Goal: Transaction & Acquisition: Purchase product/service

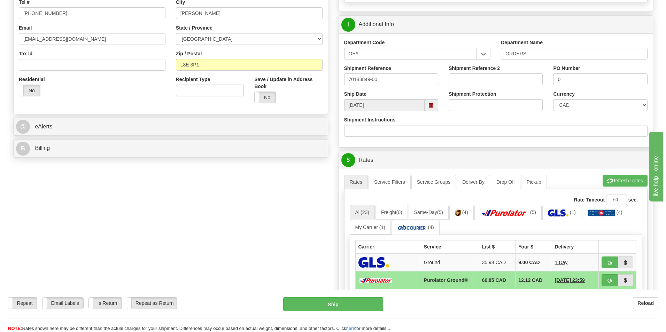
scroll to position [244, 0]
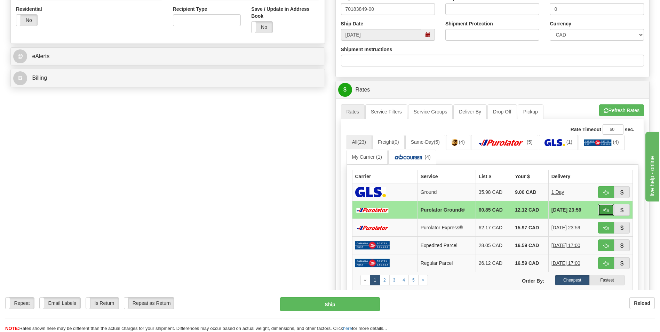
click at [604, 209] on span "button" at bounding box center [606, 210] width 5 height 5
type input "260"
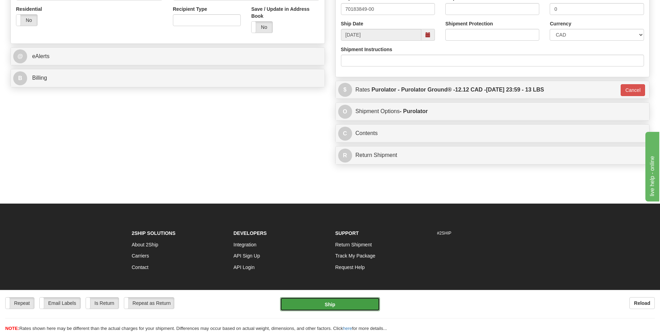
click at [336, 307] on button "Ship" at bounding box center [330, 304] width 100 height 14
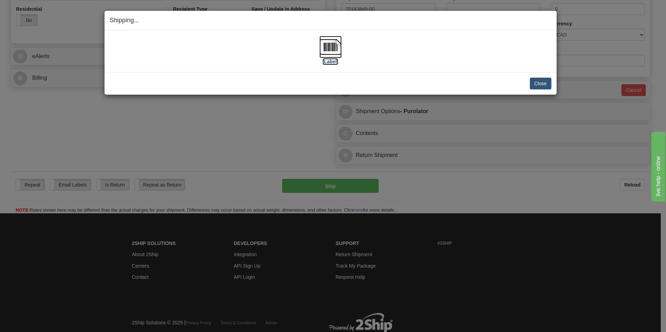
click at [328, 45] on img at bounding box center [330, 47] width 22 height 22
click at [548, 82] on button "Close" at bounding box center [541, 84] width 22 height 12
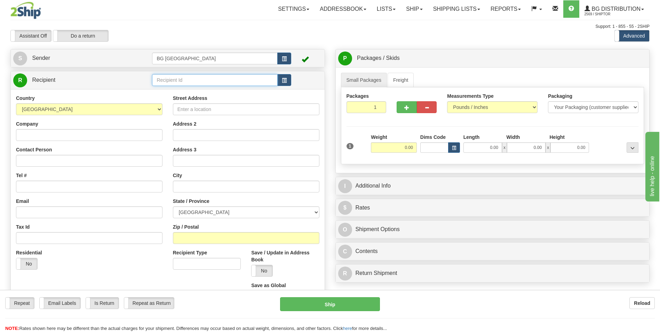
click at [173, 82] on input "text" at bounding box center [214, 80] width 125 height 12
click at [172, 90] on div "60175" at bounding box center [213, 91] width 119 height 8
type input "60175"
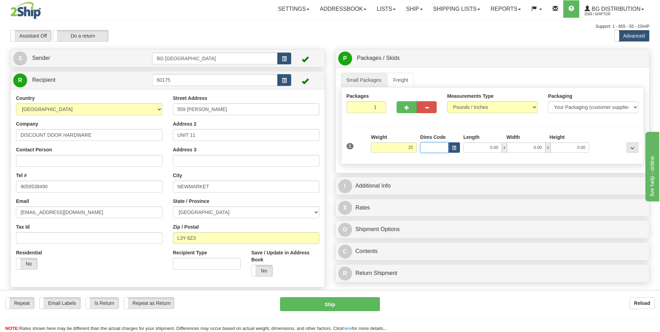
type input "25.00"
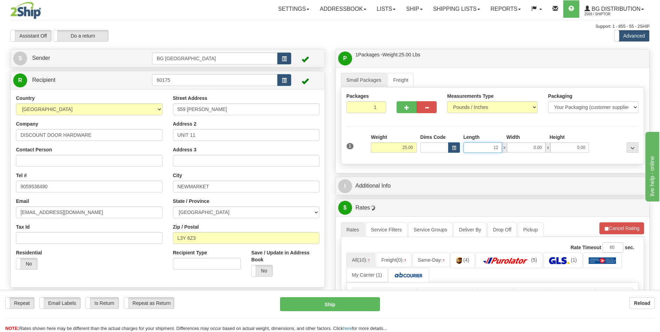
type input "12.00"
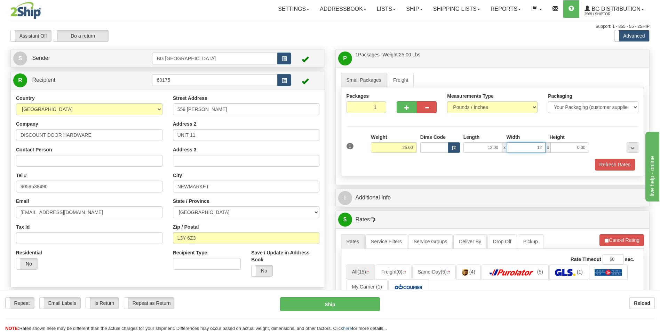
type input "12.00"
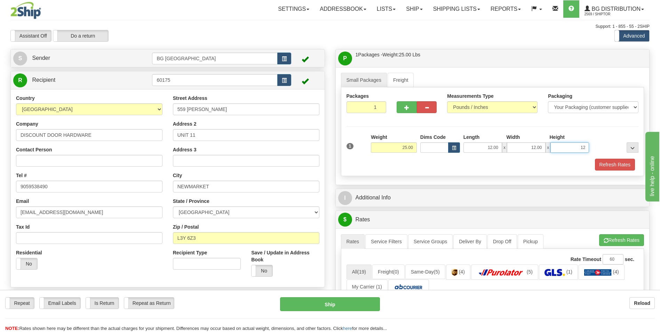
type input "12.00"
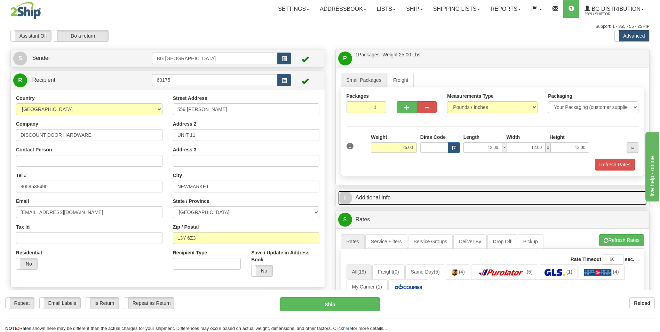
click at [389, 201] on link "I Additional Info" at bounding box center [492, 198] width 309 height 14
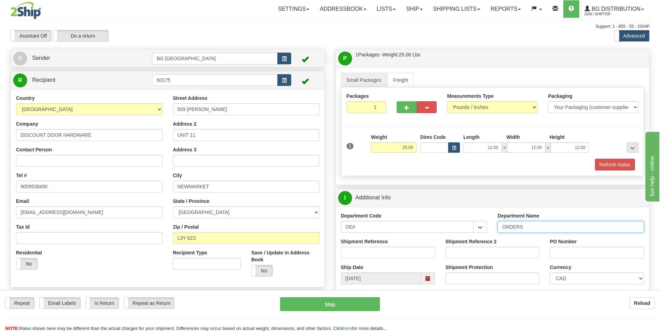
click at [538, 226] on input "ORDERS" at bounding box center [571, 227] width 147 height 12
type input "70183913-00"
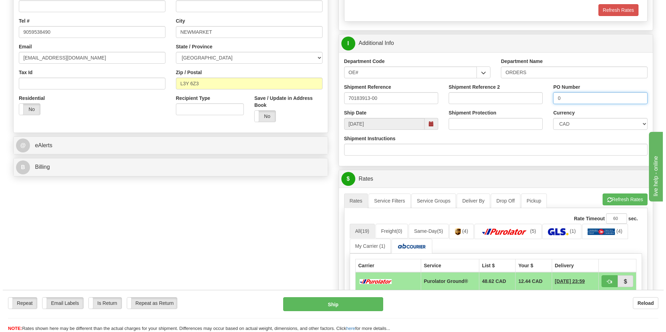
scroll to position [174, 0]
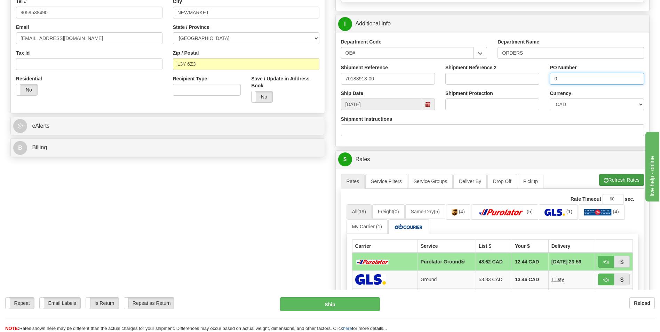
type input "0"
click at [610, 185] on button "Refresh Rates" at bounding box center [622, 180] width 45 height 12
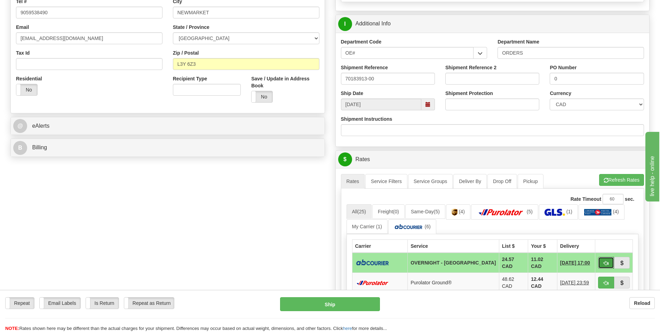
click at [605, 261] on span "button" at bounding box center [606, 263] width 5 height 5
type input "4"
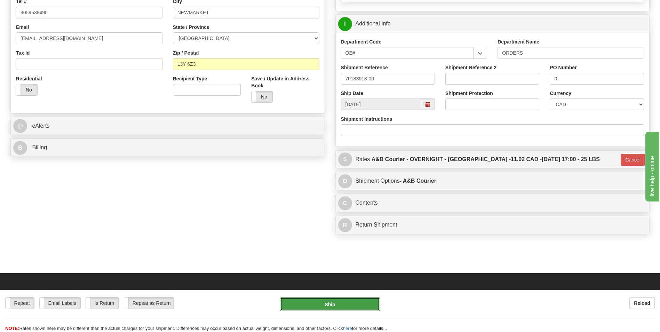
click at [357, 302] on button "Ship" at bounding box center [330, 304] width 100 height 14
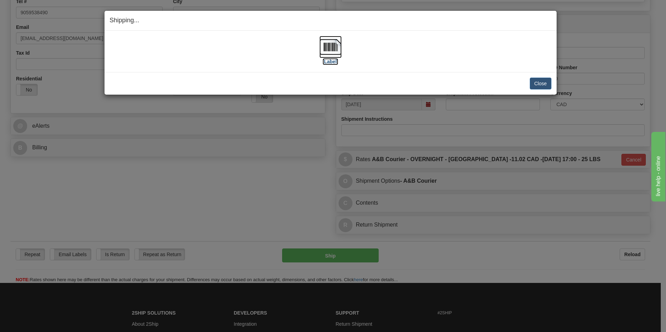
click at [335, 47] on img at bounding box center [330, 47] width 22 height 22
click at [537, 84] on button "Close" at bounding box center [541, 84] width 22 height 12
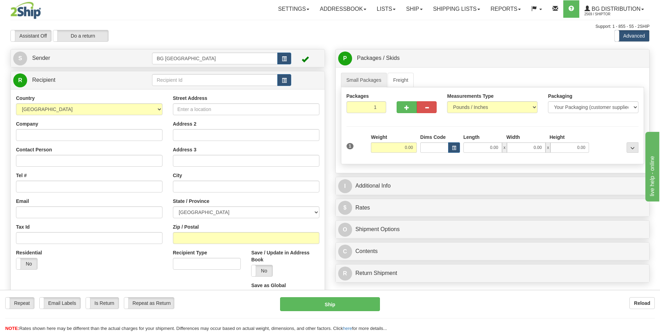
click at [189, 88] on div "R Recipient" at bounding box center [168, 80] width 314 height 18
click at [190, 84] on input "text" at bounding box center [214, 80] width 125 height 12
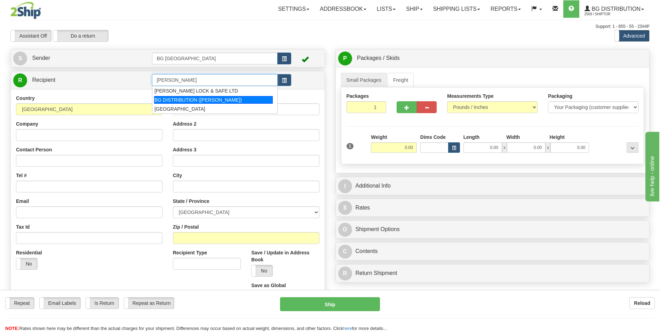
click at [191, 100] on div "BG DISTRIBUTION (OTT)" at bounding box center [213, 100] width 119 height 8
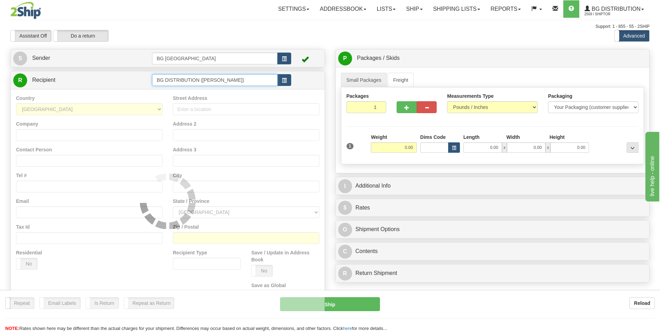
type input "BG DISTRIBUTION (OTT)"
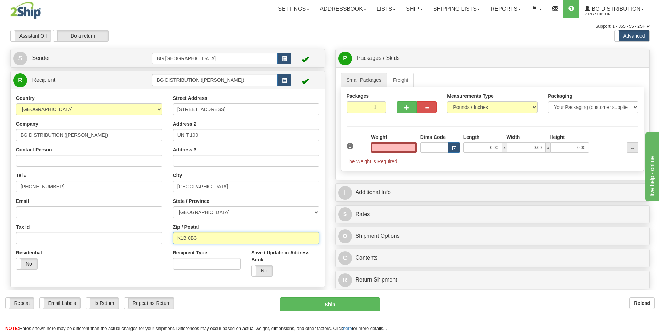
type input "0.00"
click at [205, 234] on input "K1B 0B3" at bounding box center [246, 238] width 147 height 12
click at [63, 182] on input "613-748-7377" at bounding box center [89, 187] width 147 height 12
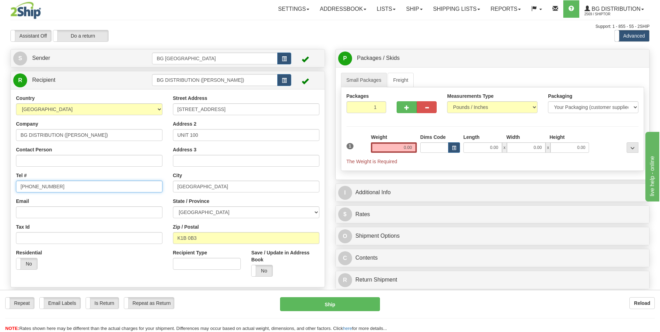
click at [63, 182] on input "613-748-7377" at bounding box center [89, 187] width 147 height 12
type input "613-748-7377"
click at [15, 0] on div at bounding box center [63, 9] width 107 height 19
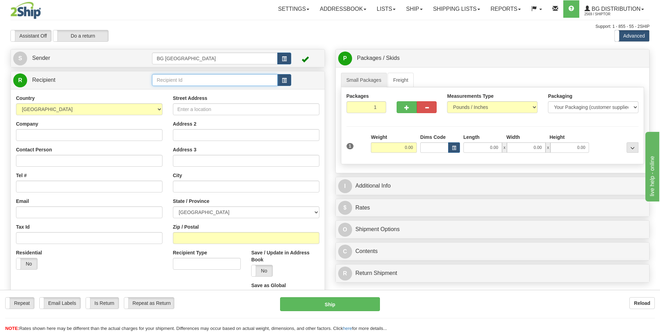
click at [183, 85] on input "text" at bounding box center [214, 80] width 125 height 12
click at [177, 92] on div "60677" at bounding box center [214, 90] width 118 height 7
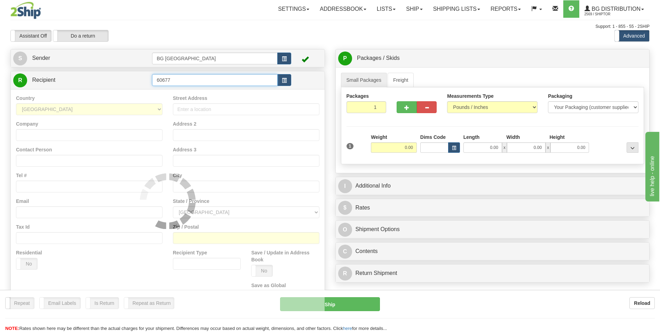
type input "60677"
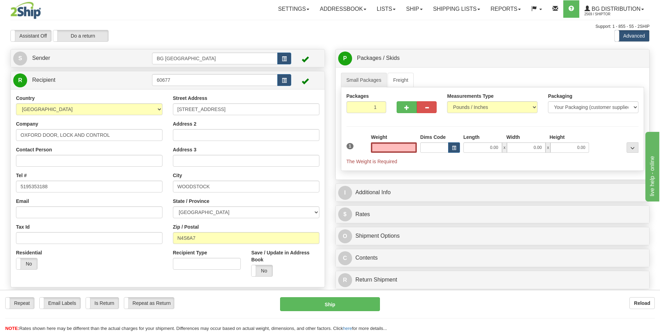
type input "0.00"
click at [402, 148] on input "0.00" at bounding box center [394, 147] width 46 height 10
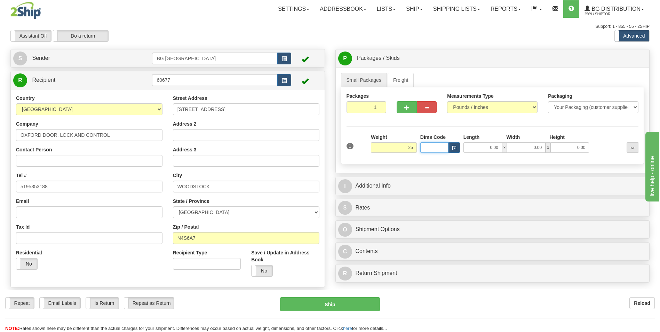
type input "25.00"
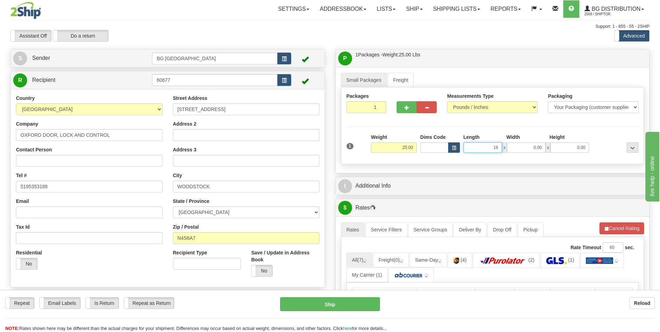
type input "16.00"
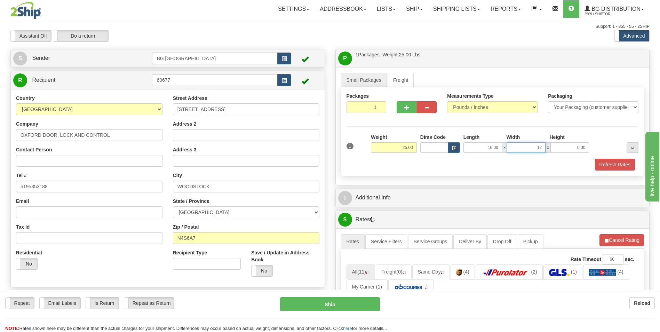
type input "12.00"
type input "9.00"
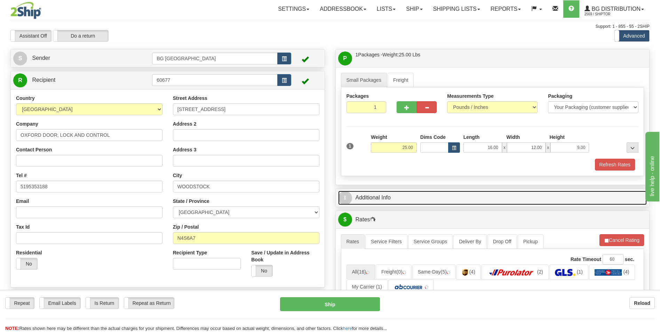
click at [377, 195] on link "I Additional Info" at bounding box center [492, 198] width 309 height 14
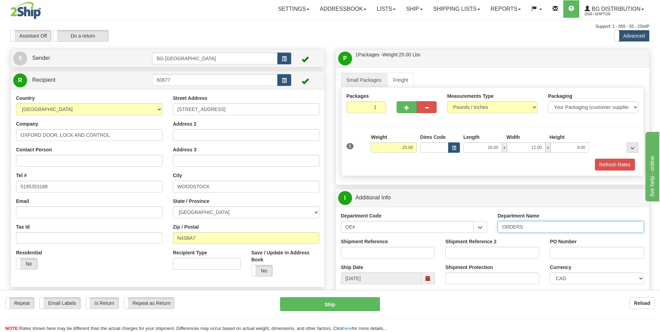
click at [530, 229] on input "ORDERS" at bounding box center [571, 227] width 147 height 12
type input "70183090-00"
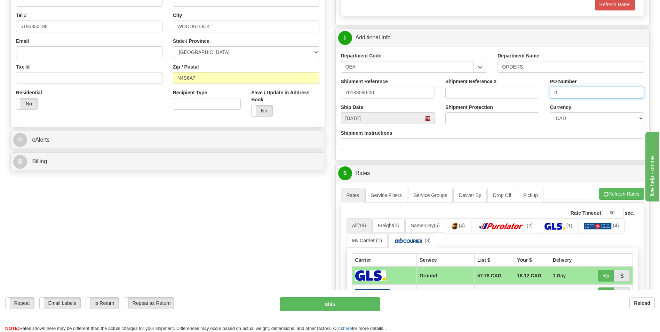
scroll to position [174, 0]
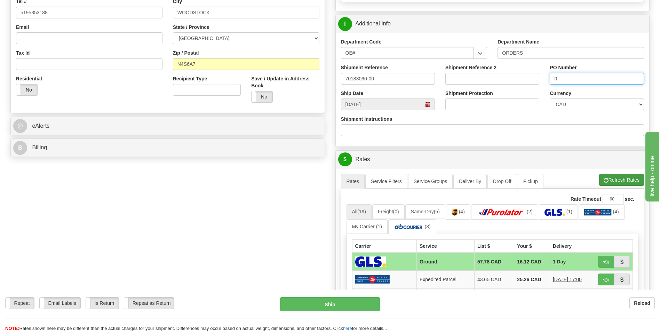
type input "0"
click at [601, 181] on button "Refresh Rates" at bounding box center [622, 180] width 45 height 12
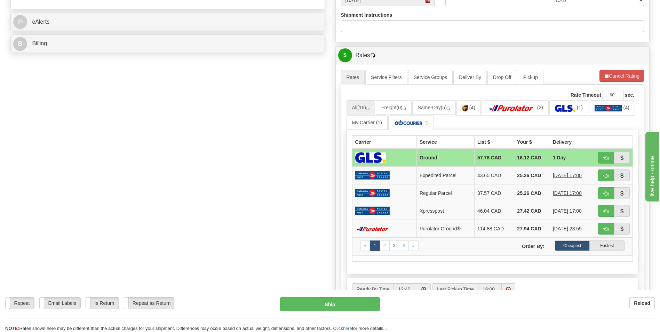
scroll to position [279, 0]
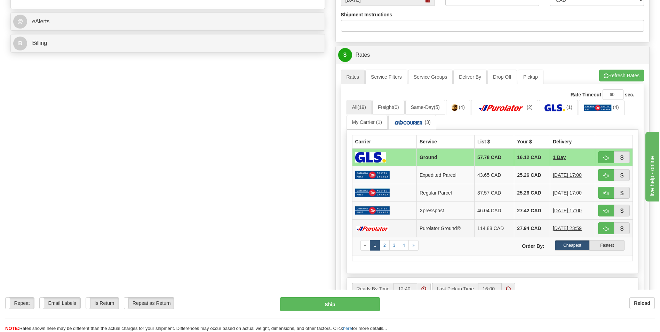
click at [525, 233] on td "27.94 CAD" at bounding box center [533, 229] width 36 height 18
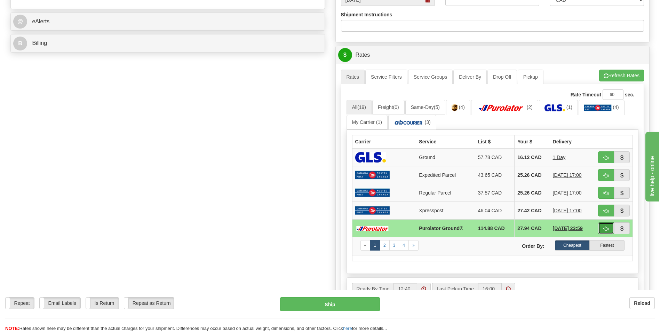
click at [602, 232] on button "button" at bounding box center [607, 228] width 16 height 12
type input "260"
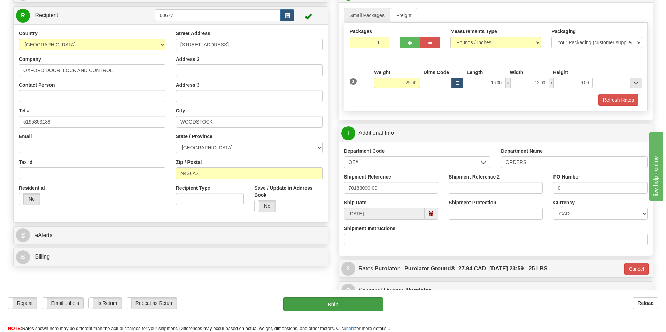
scroll to position [61, 0]
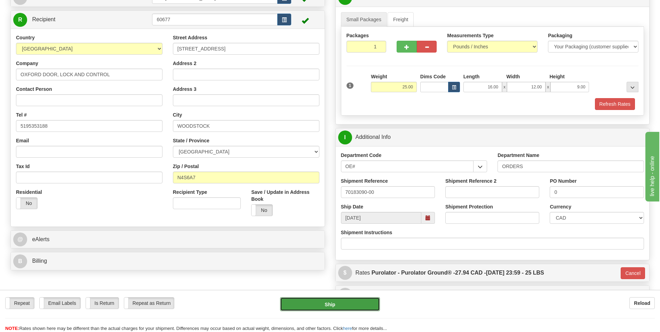
click at [326, 300] on button "Ship" at bounding box center [330, 304] width 100 height 14
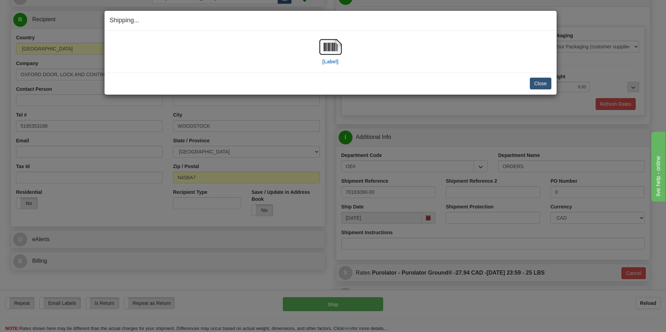
click at [343, 41] on div "[Label]" at bounding box center [330, 51] width 441 height 31
click at [335, 45] on img at bounding box center [330, 47] width 22 height 22
click at [544, 81] on button "Close" at bounding box center [541, 84] width 22 height 12
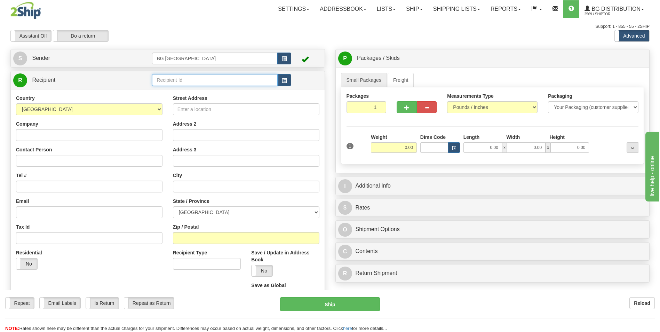
click at [184, 81] on input "text" at bounding box center [214, 80] width 125 height 12
type input "1101"
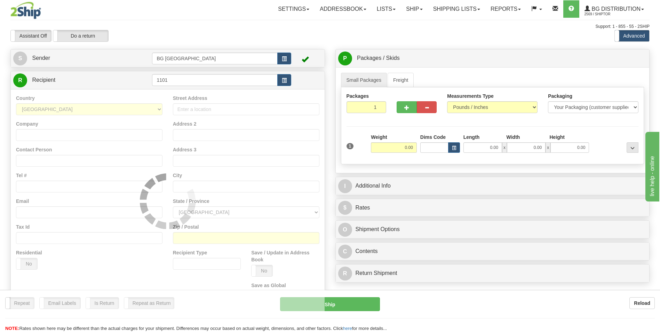
click at [167, 97] on div "Country [GEOGRAPHIC_DATA] [GEOGRAPHIC_DATA] [GEOGRAPHIC_DATA] [GEOGRAPHIC_DATA]…" at bounding box center [168, 201] width 314 height 224
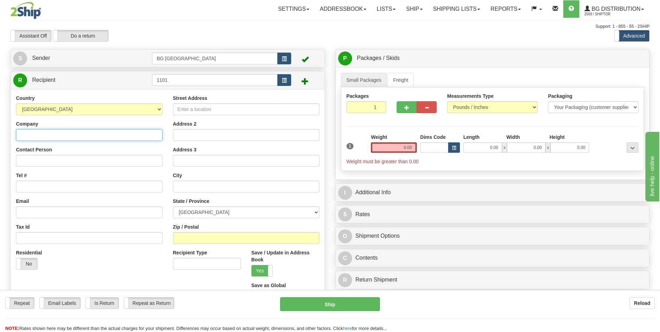
click at [70, 136] on input "Company" at bounding box center [89, 135] width 147 height 12
paste input "DARCOM INNOVATIONS INC"
type input "DARCOM INNOVATIONS INC"
click at [220, 113] on input "Street Address" at bounding box center [246, 109] width 147 height 12
paste input "3915 [PERSON_NAME]"
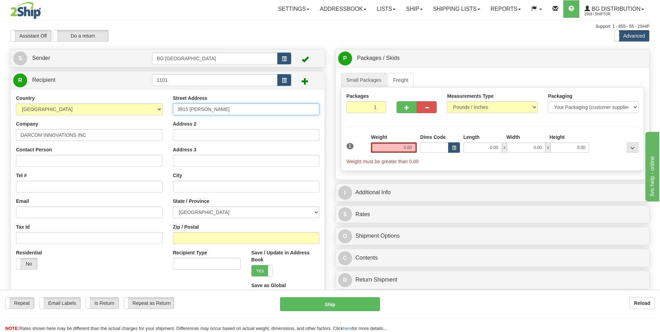
type input "3915 [PERSON_NAME]"
click at [196, 190] on input "text" at bounding box center [246, 187] width 147 height 12
paste input "BOISBRIAND"
type input "BOISBRIAND"
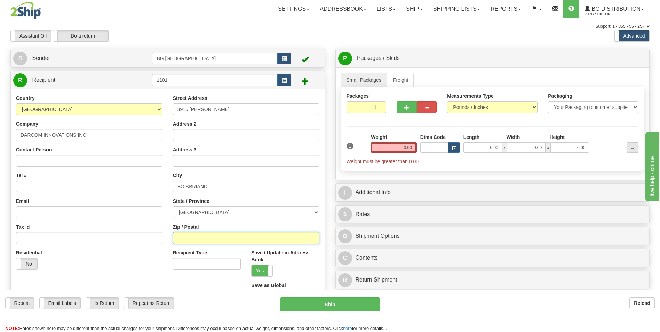
click at [197, 238] on input "Zip / Postal" at bounding box center [246, 238] width 147 height 12
paste input "J7H 1P7"
type input "J7H 1P7"
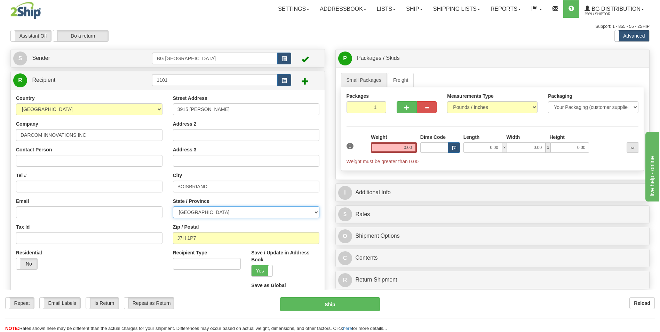
click at [203, 211] on select "ALBERTA BRITISH COLUMBIA MANITOBA NEW BRUNSWICK NEWFOUNDLAND NOVA SCOTIA NUNAVU…" at bounding box center [246, 212] width 147 height 12
select select "QC"
click at [173, 206] on select "ALBERTA BRITISH COLUMBIA MANITOBA NEW BRUNSWICK NEWFOUNDLAND NOVA SCOTIA NUNAVU…" at bounding box center [246, 212] width 147 height 12
click at [72, 185] on input "Tel #" at bounding box center [89, 187] width 147 height 12
type input "4509679945"
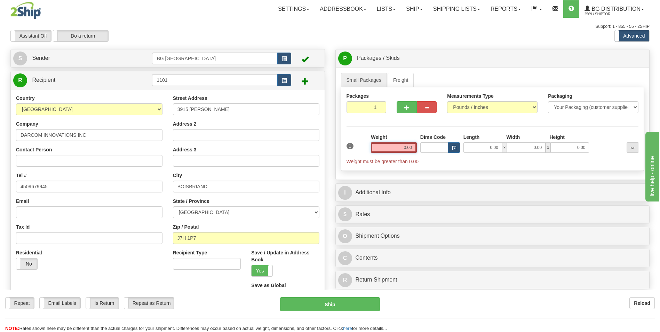
click at [384, 143] on input "0.00" at bounding box center [394, 147] width 46 height 10
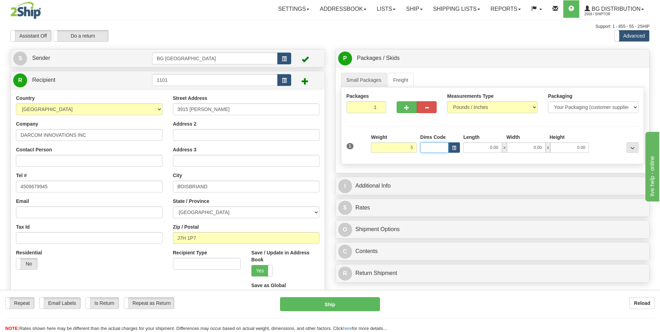
type input "5.00"
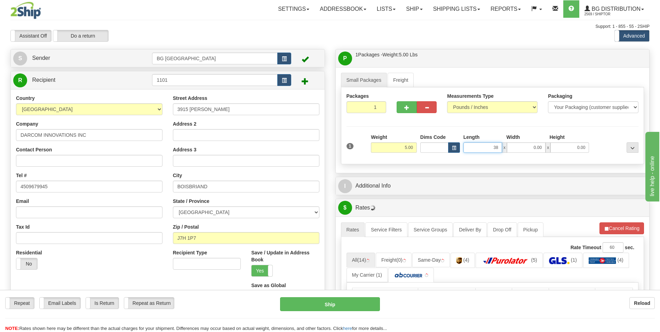
type input "38.00"
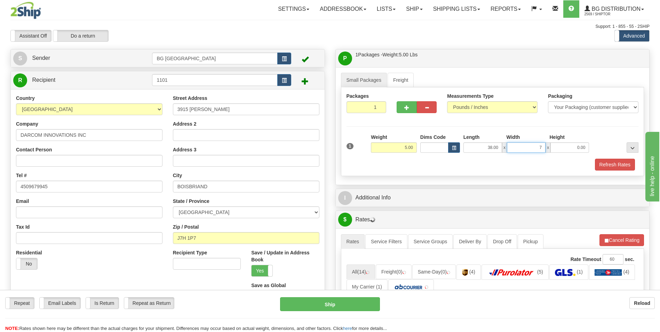
type input "7.00"
type input "4.00"
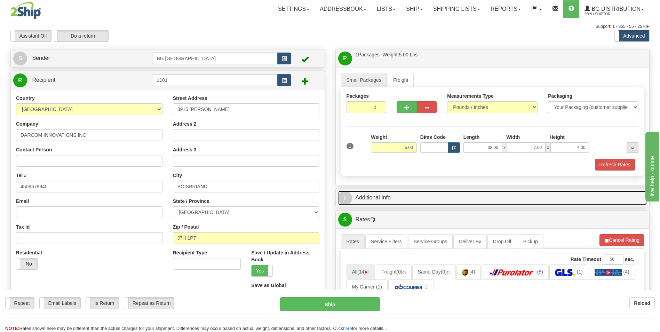
click at [389, 191] on link "I Additional Info" at bounding box center [492, 198] width 309 height 14
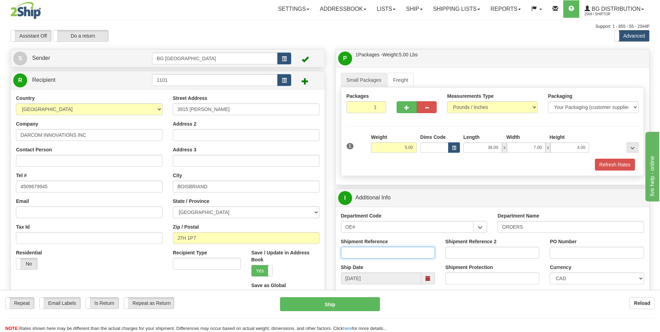
click at [372, 252] on input "Shipment Reference" at bounding box center [388, 253] width 94 height 12
type input "70182847-00"
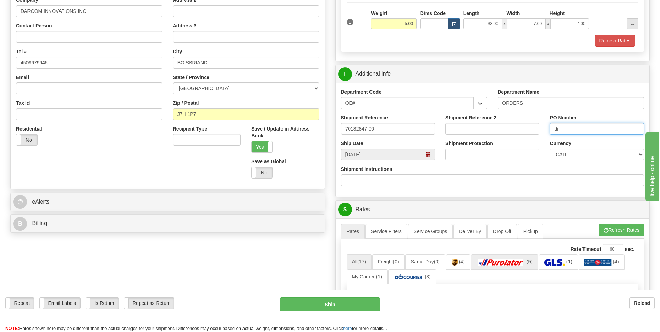
scroll to position [139, 0]
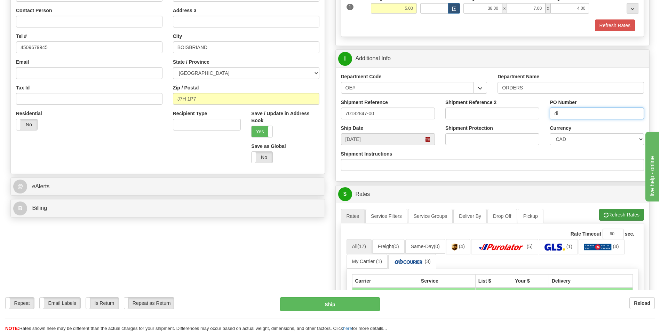
type input "di"
click at [609, 214] on button "Refresh Rates" at bounding box center [622, 215] width 45 height 12
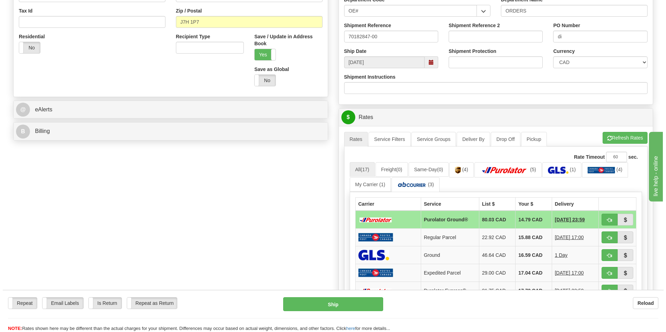
scroll to position [244, 0]
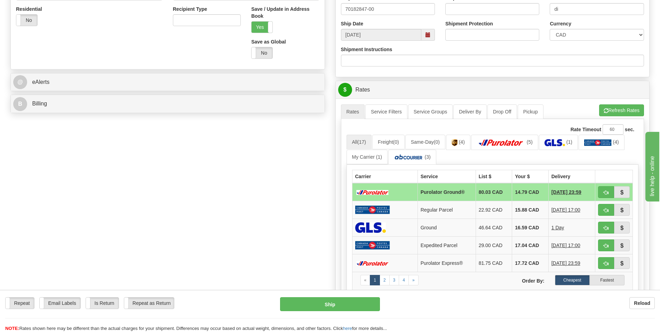
click at [532, 195] on td "14.79 CAD" at bounding box center [531, 192] width 37 height 18
click at [606, 196] on button "button" at bounding box center [607, 192] width 16 height 12
type input "260"
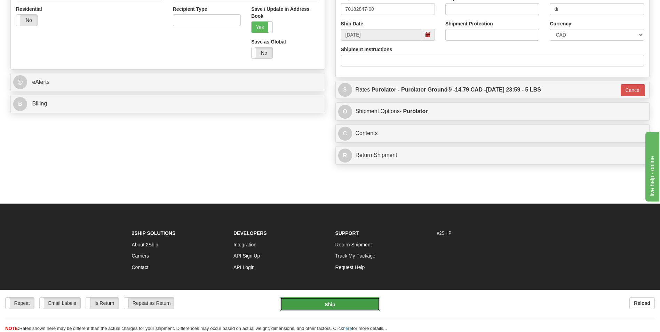
click at [347, 301] on button "Ship" at bounding box center [330, 304] width 100 height 14
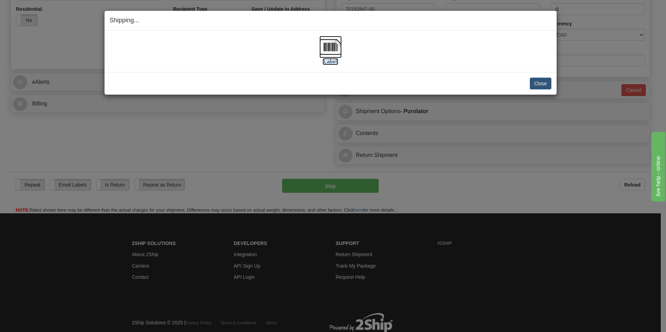
click at [340, 54] on img at bounding box center [330, 47] width 22 height 22
click at [537, 83] on button "Close" at bounding box center [541, 84] width 22 height 12
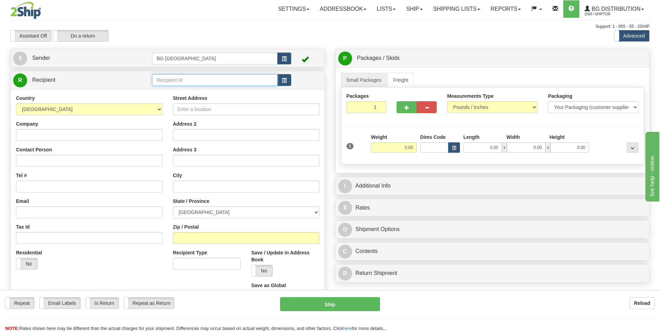
click at [183, 85] on input "text" at bounding box center [214, 80] width 125 height 12
click at [179, 87] on li "60209" at bounding box center [214, 90] width 125 height 9
type input "60209"
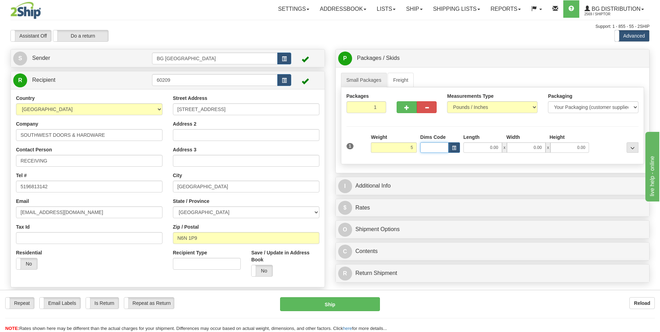
type input "5.00"
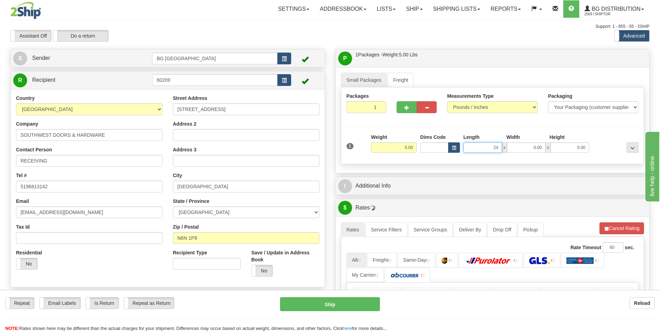
type input "24.00"
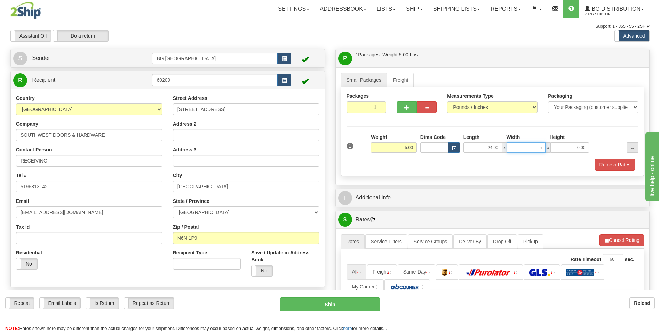
type input "5.00"
type input "4.00"
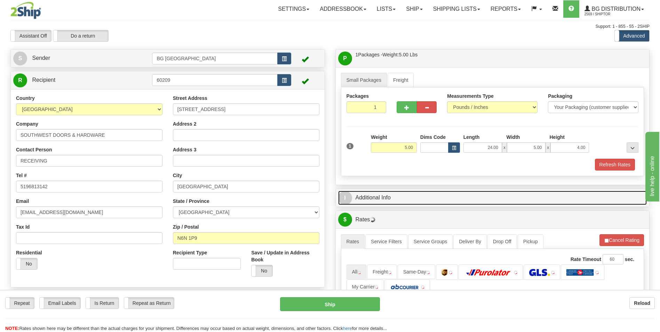
click at [382, 201] on link "I Additional Info" at bounding box center [492, 198] width 309 height 14
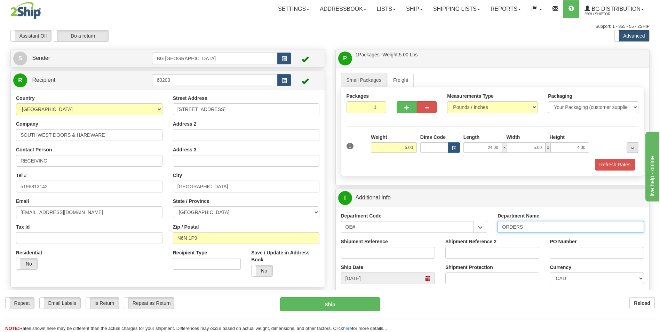
click at [545, 229] on input "ORDERS" at bounding box center [571, 227] width 147 height 12
type input "70183947-00"
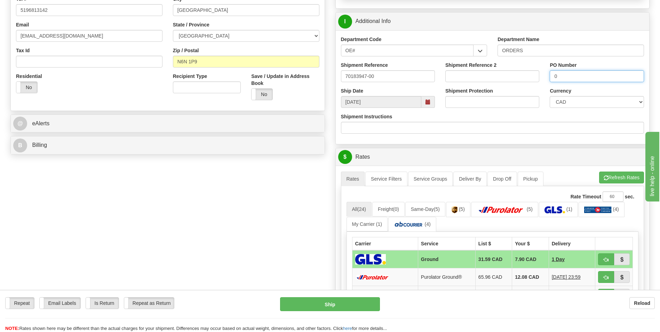
scroll to position [209, 0]
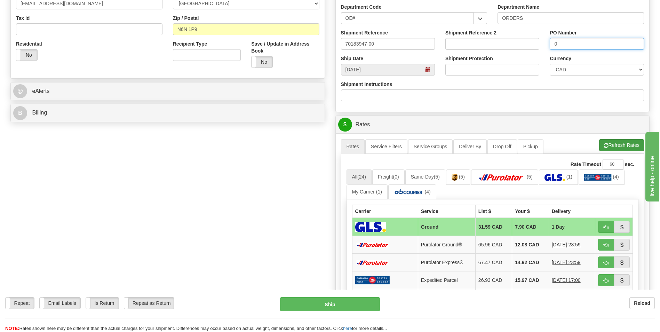
type input "0"
click at [611, 148] on button "Refresh Rates" at bounding box center [622, 145] width 45 height 12
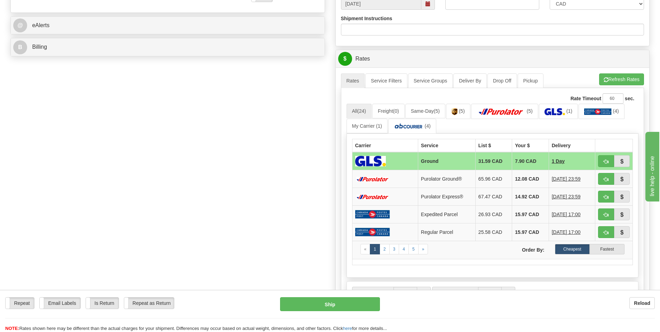
scroll to position [279, 0]
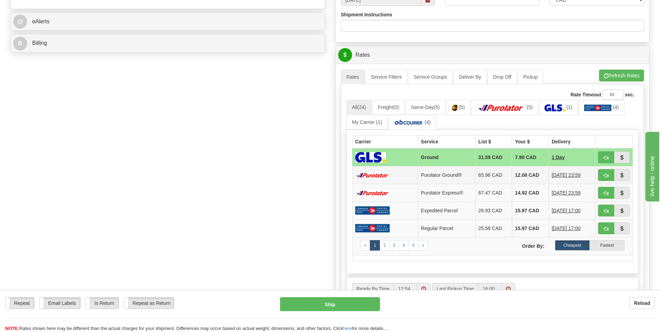
click at [527, 178] on td "12.08 CAD" at bounding box center [531, 175] width 37 height 18
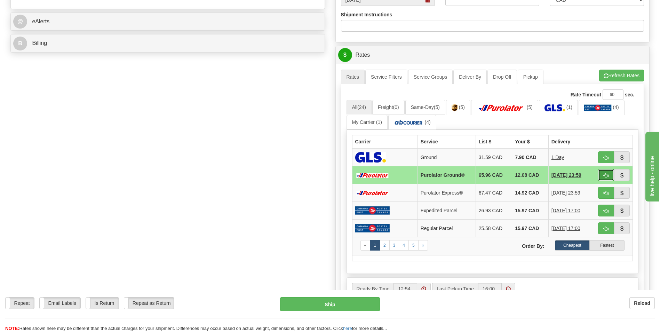
click at [604, 173] on span "button" at bounding box center [606, 175] width 5 height 5
type input "260"
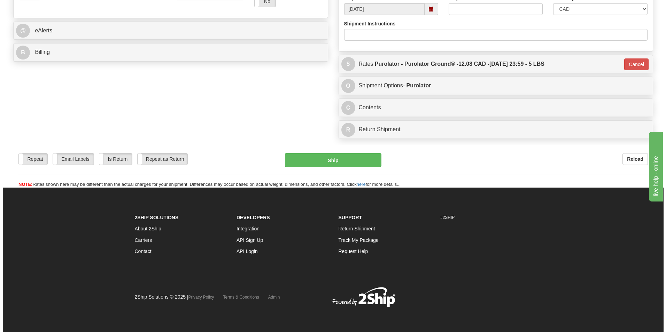
scroll to position [269, 0]
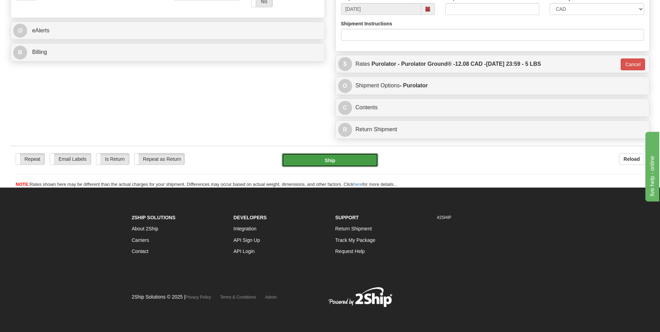
click at [340, 167] on button "Ship" at bounding box center [330, 160] width 96 height 14
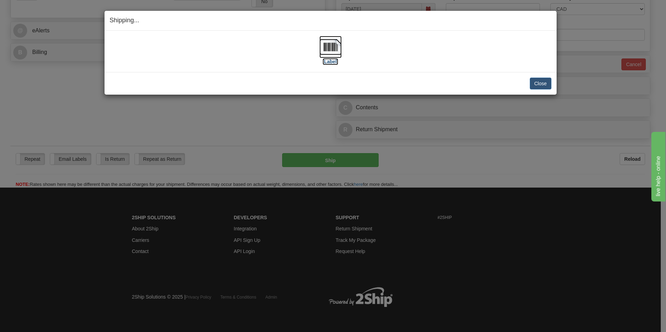
click at [332, 42] on img at bounding box center [330, 47] width 22 height 22
click at [541, 87] on button "Close" at bounding box center [541, 84] width 22 height 12
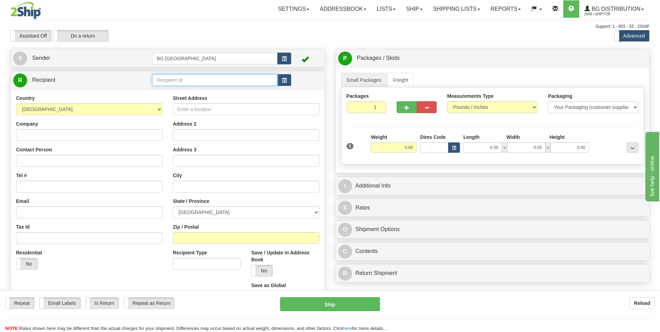
click at [184, 83] on input "text" at bounding box center [214, 80] width 125 height 12
click at [175, 87] on div "60706" at bounding box center [213, 91] width 119 height 8
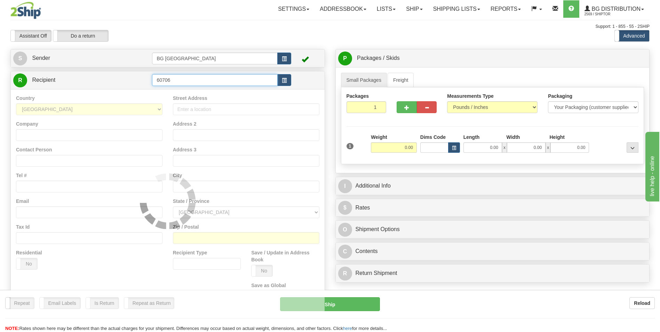
type input "60706"
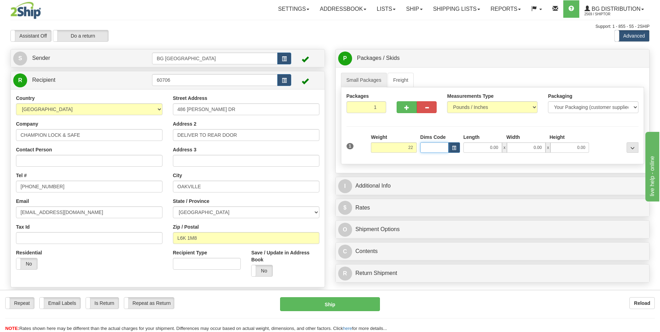
type input "22.00"
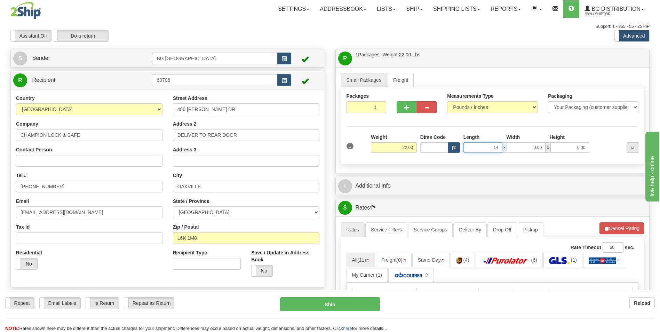
type input "14.00"
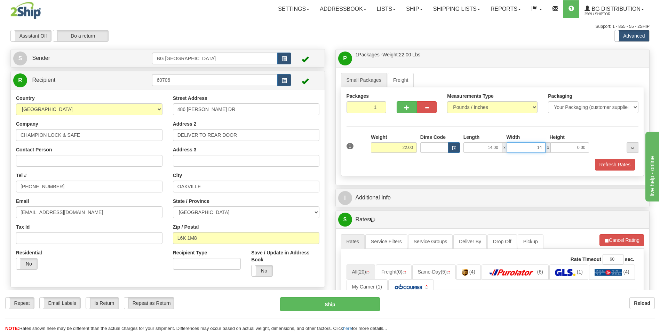
type input "14.00"
type input "9.00"
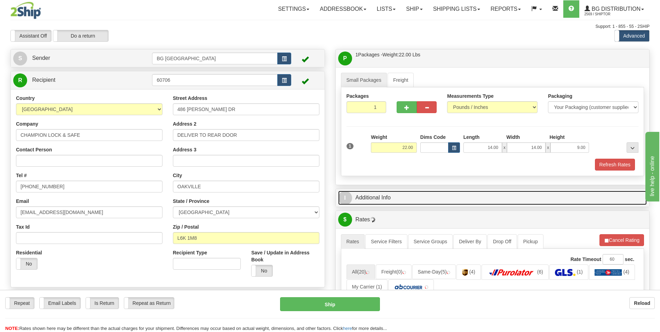
click at [383, 196] on link "I Additional Info" at bounding box center [492, 198] width 309 height 14
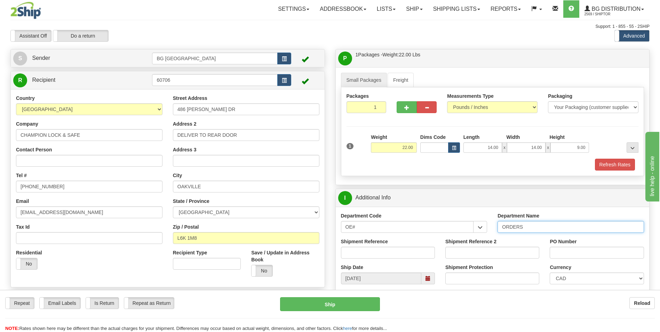
click at [535, 227] on input "ORDERS" at bounding box center [571, 227] width 147 height 12
type input "70183932-00"
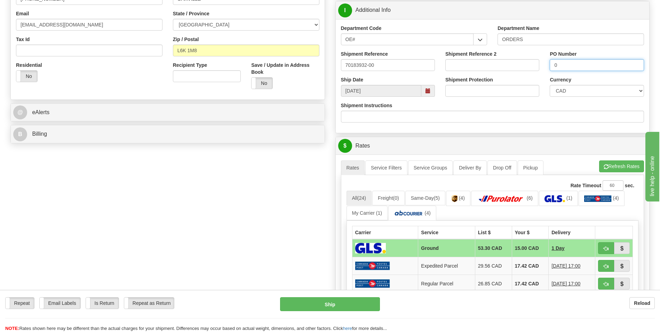
scroll to position [209, 0]
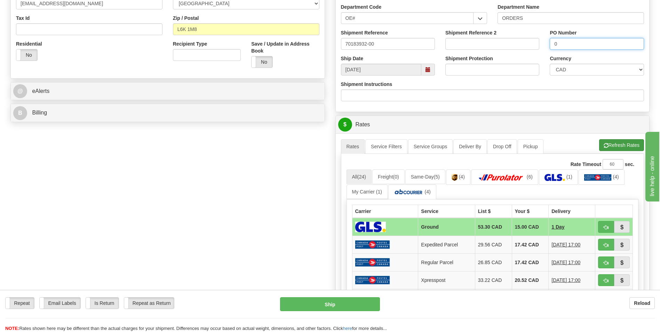
type input "0"
click at [612, 140] on button "Refresh Rates" at bounding box center [622, 145] width 45 height 12
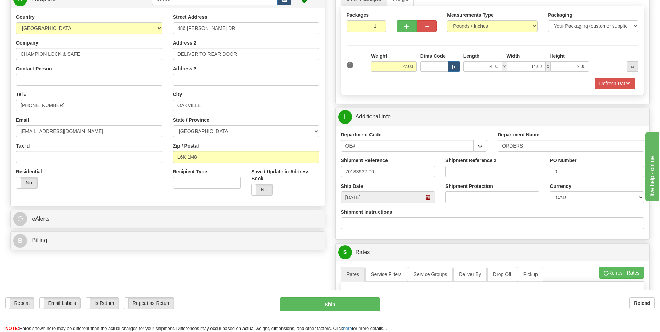
scroll to position [279, 0]
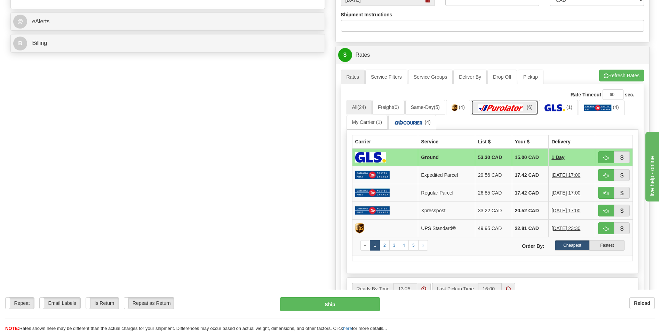
click at [526, 108] on img at bounding box center [501, 107] width 49 height 7
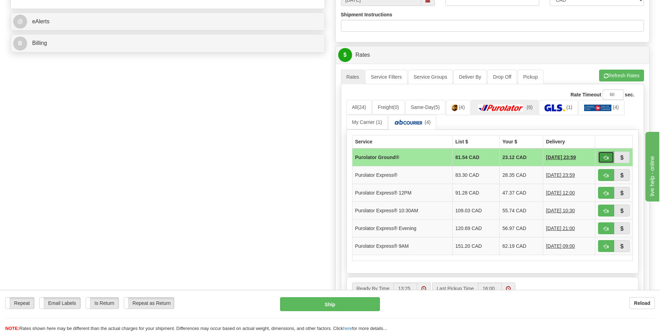
click at [603, 156] on button "button" at bounding box center [607, 157] width 16 height 12
type input "260"
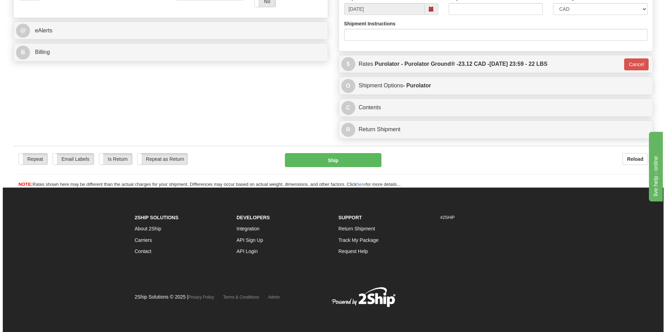
scroll to position [269, 0]
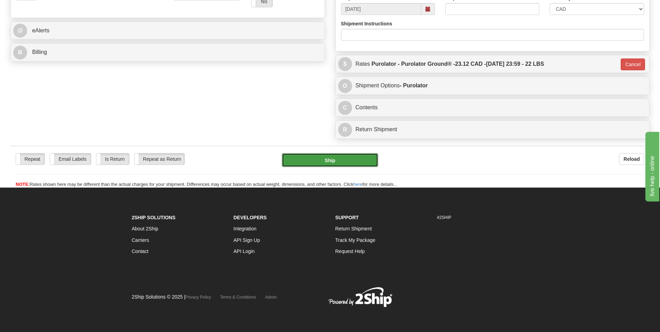
click at [342, 160] on button "Ship" at bounding box center [330, 160] width 96 height 14
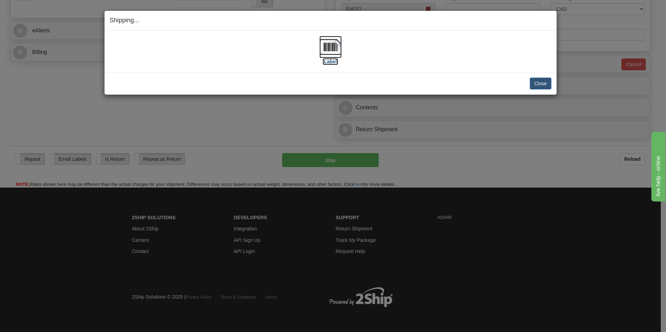
click at [340, 53] on img at bounding box center [330, 47] width 22 height 22
click at [533, 79] on button "Close" at bounding box center [541, 84] width 22 height 12
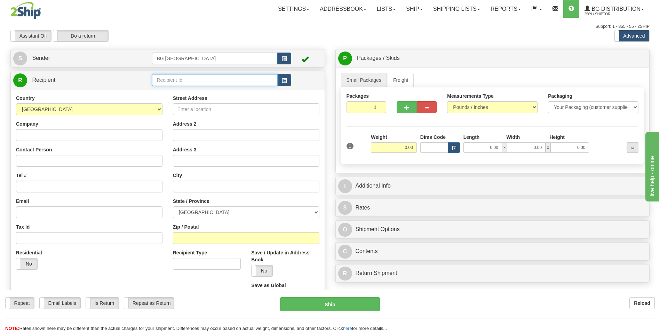
click at [173, 75] on input "text" at bounding box center [214, 80] width 125 height 12
click at [164, 87] on li "60220" at bounding box center [214, 90] width 125 height 9
type input "60220"
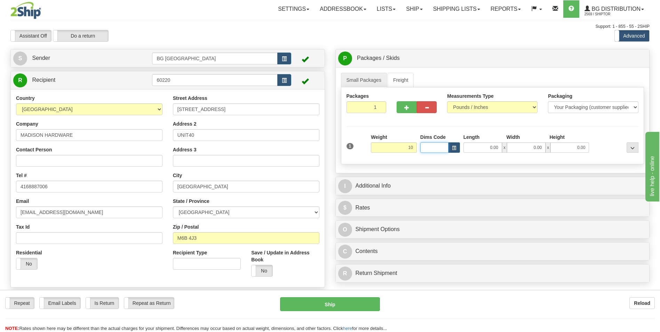
type input "10.00"
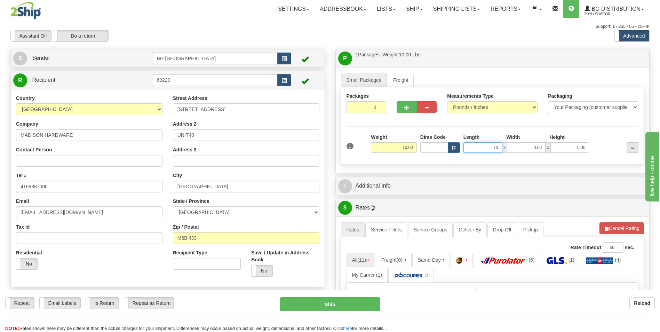
type input "13.00"
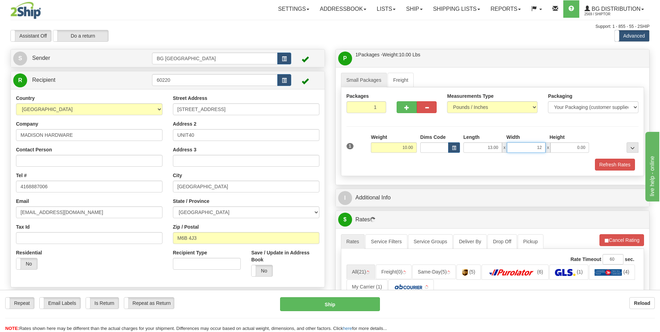
type input "12.00"
type input "7.00"
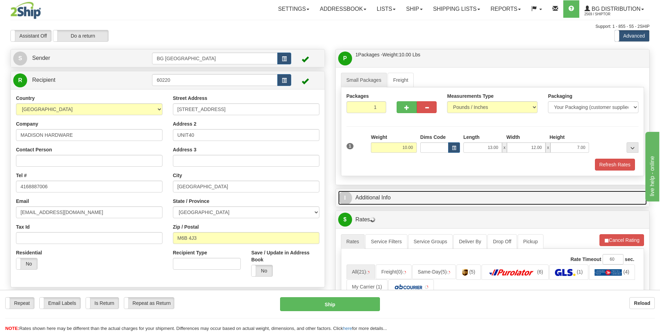
click at [382, 194] on link "I Additional Info" at bounding box center [492, 198] width 309 height 14
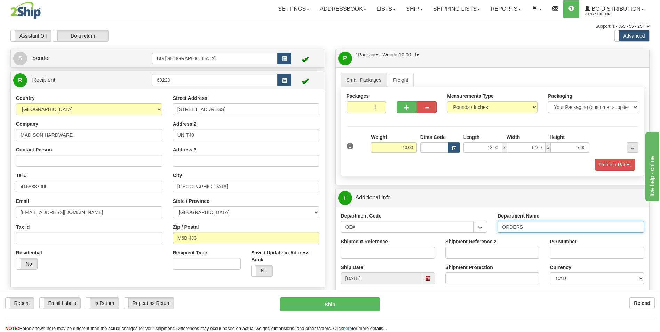
click at [530, 227] on input "ORDERS" at bounding box center [571, 227] width 147 height 12
type input "70183923-00"
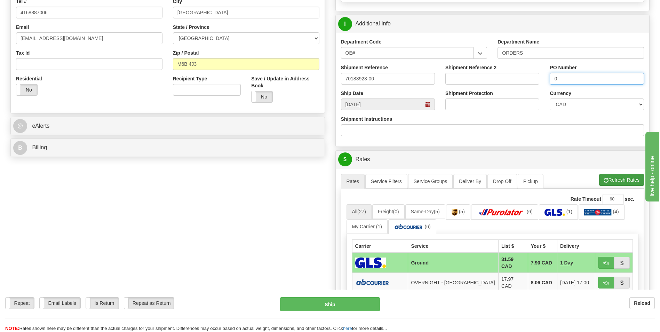
type input "0"
click at [607, 180] on span "button" at bounding box center [606, 180] width 5 height 5
click at [528, 275] on td "8.06 CAD" at bounding box center [542, 283] width 29 height 20
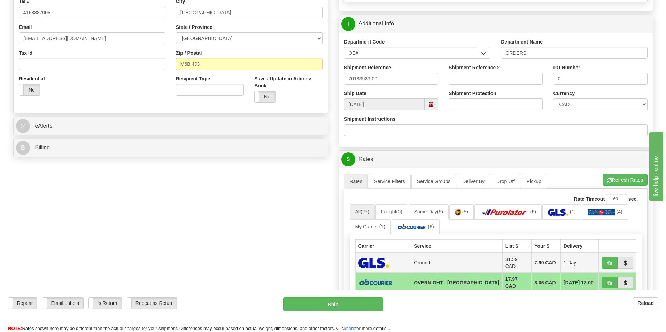
scroll to position [244, 0]
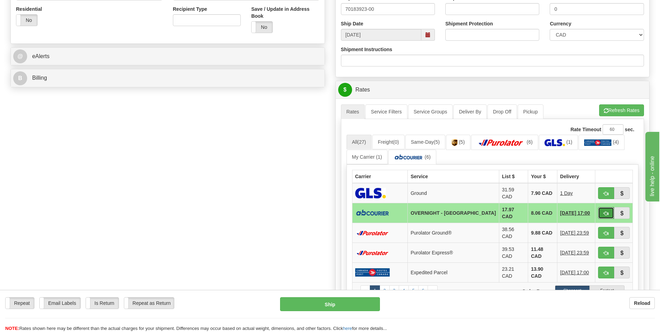
click at [611, 213] on button "button" at bounding box center [607, 213] width 16 height 12
type input "4"
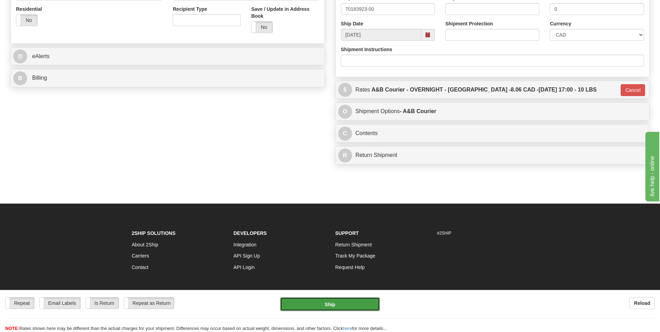
click at [355, 298] on button "Ship" at bounding box center [330, 304] width 100 height 14
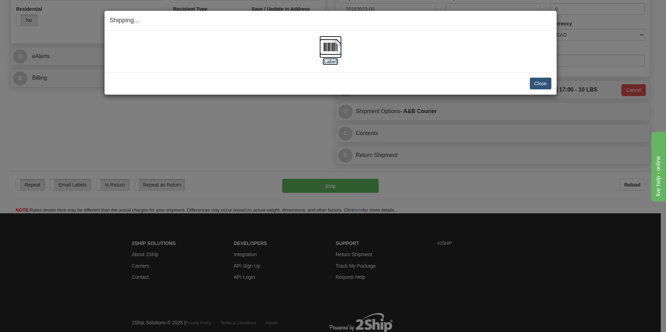
click at [324, 47] on img at bounding box center [330, 47] width 22 height 22
click at [540, 82] on button "Close" at bounding box center [541, 84] width 22 height 12
